Goal: Task Accomplishment & Management: Manage account settings

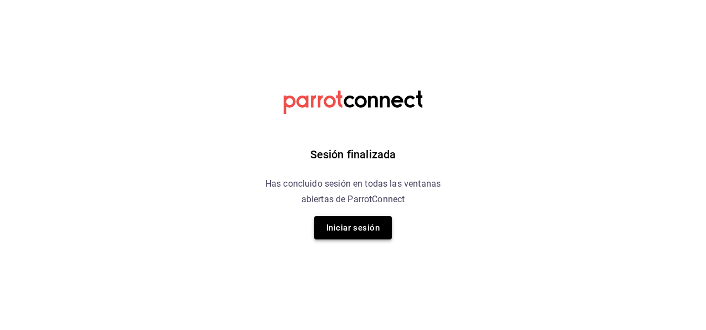
click at [358, 222] on button "Iniciar sesión" at bounding box center [353, 227] width 78 height 23
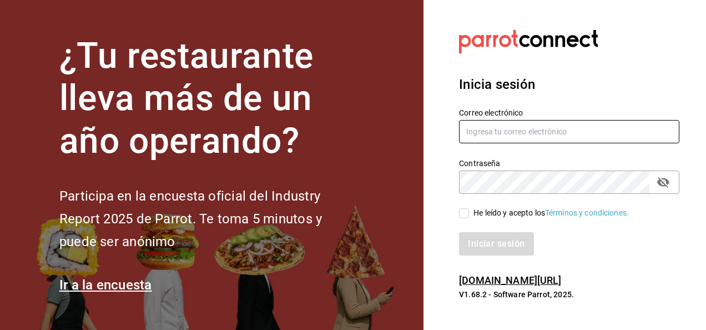
type input "restauranteflamingos.ad@gmail.com"
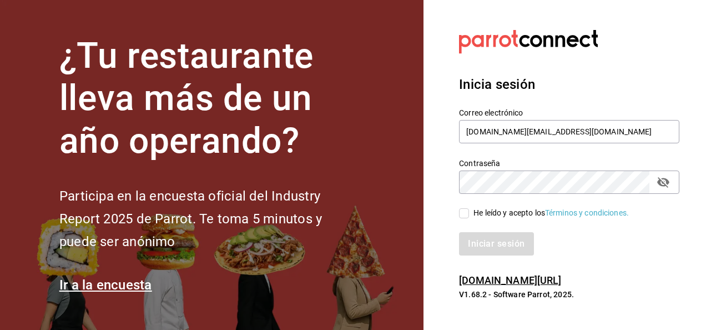
click at [459, 214] on input "He leído y acepto los Términos y condiciones." at bounding box center [464, 213] width 10 height 10
checkbox input "true"
click at [486, 243] on button "Iniciar sesión" at bounding box center [496, 243] width 75 height 23
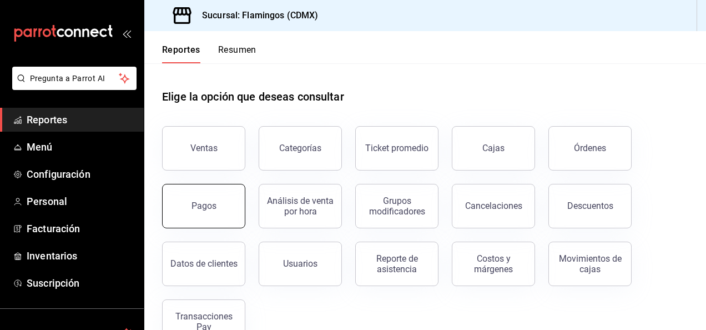
click at [216, 201] on button "Pagos" at bounding box center [203, 206] width 83 height 44
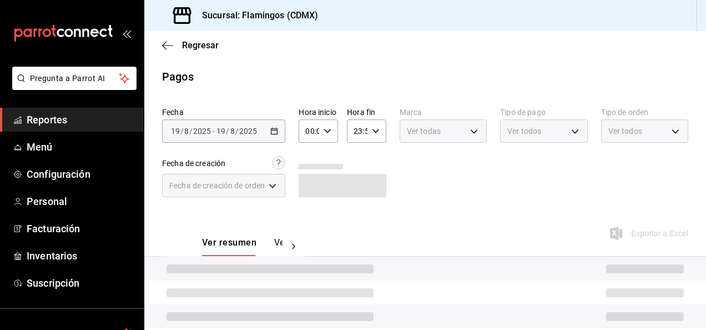
scroll to position [100, 0]
